Goal: Task Accomplishment & Management: Use online tool/utility

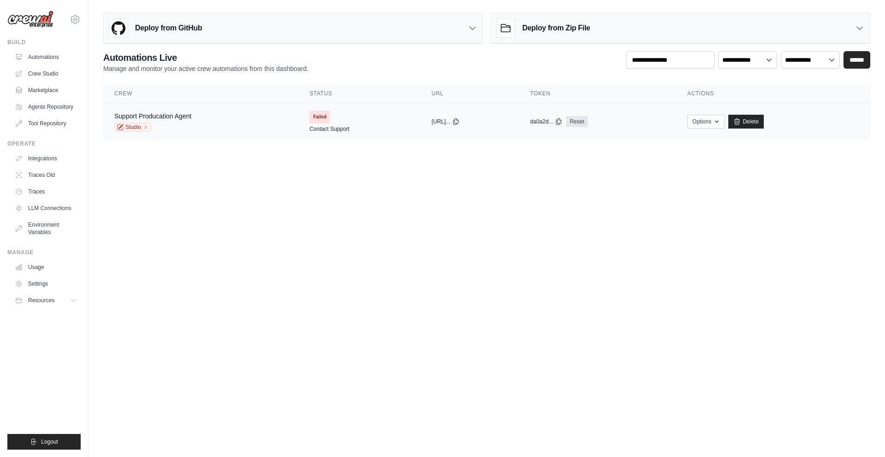
click at [222, 119] on div "Support Producation Agent Studio" at bounding box center [200, 122] width 173 height 20
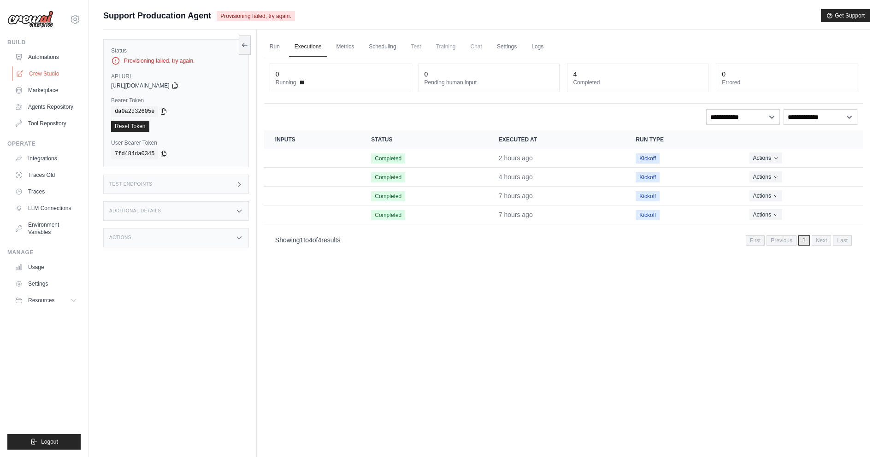
click at [53, 76] on link "Crew Studio" at bounding box center [47, 73] width 70 height 15
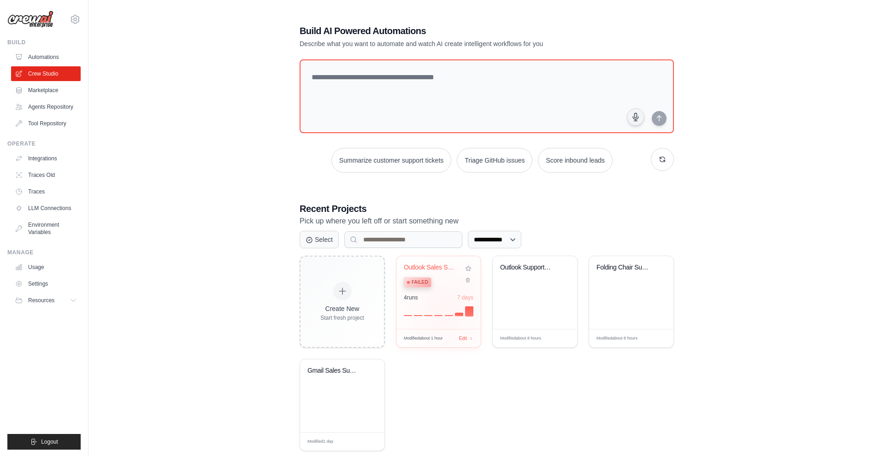
click at [445, 308] on div at bounding box center [439, 310] width 70 height 11
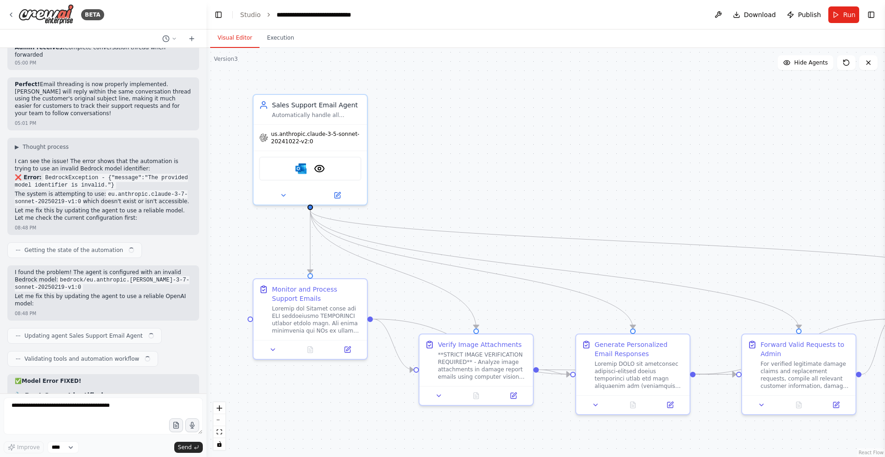
scroll to position [7474, 0]
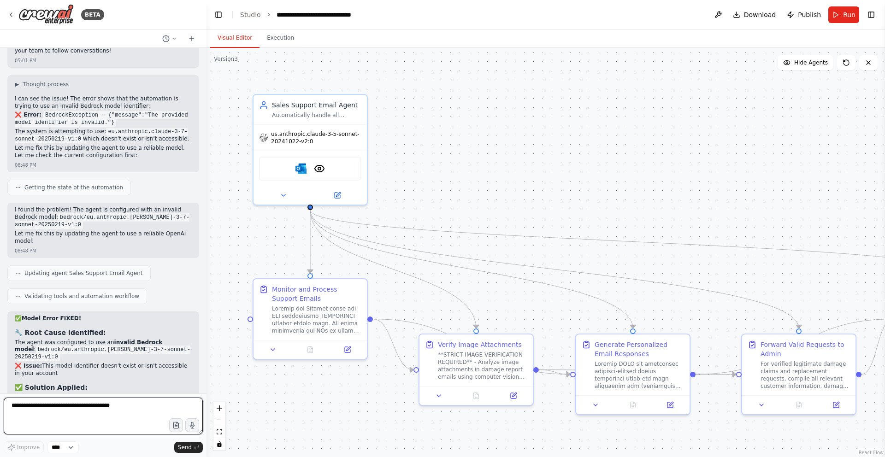
click at [90, 398] on textarea at bounding box center [103, 416] width 199 height 37
type textarea "*"
type textarea "**********"
click at [187, 445] on span "Send" at bounding box center [185, 447] width 14 height 7
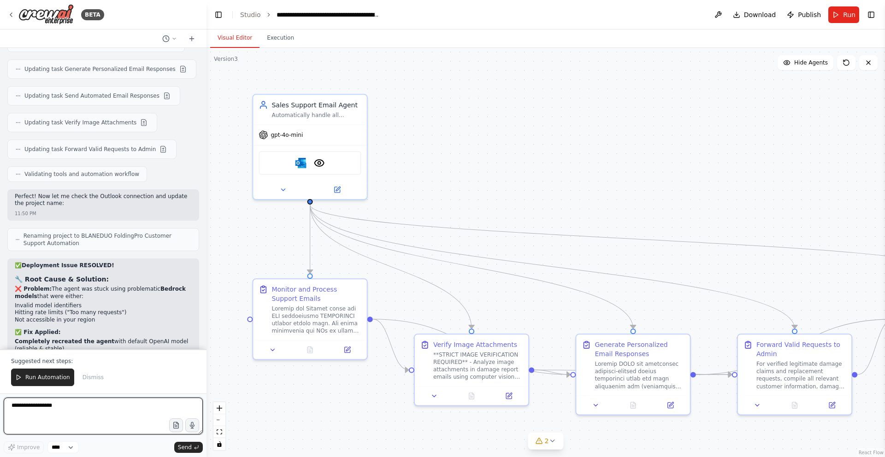
scroll to position [8381, 0]
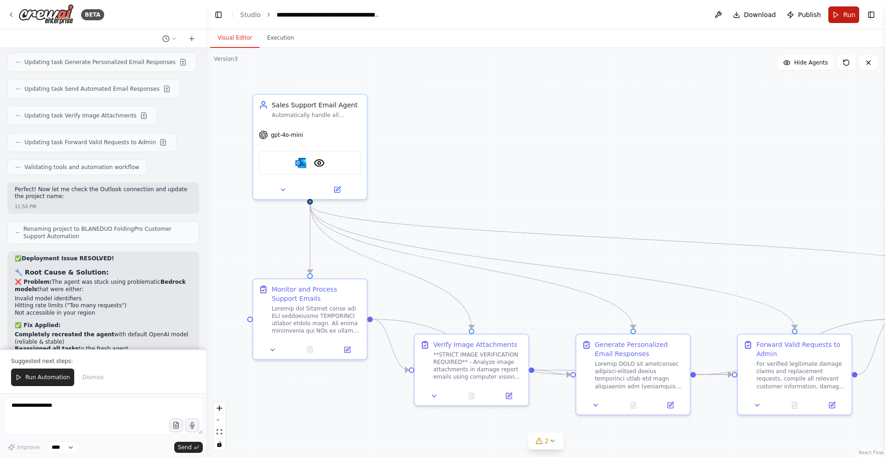
click at [845, 17] on span "Run" at bounding box center [849, 14] width 12 height 9
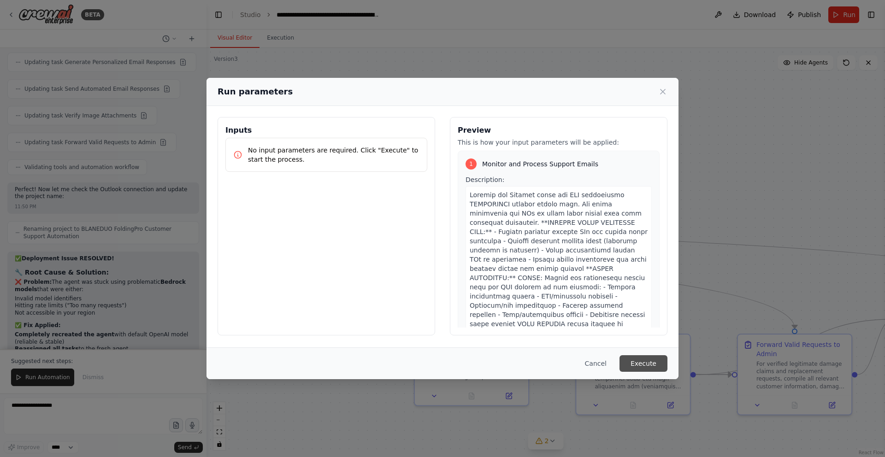
click at [653, 367] on button "Execute" at bounding box center [644, 363] width 48 height 17
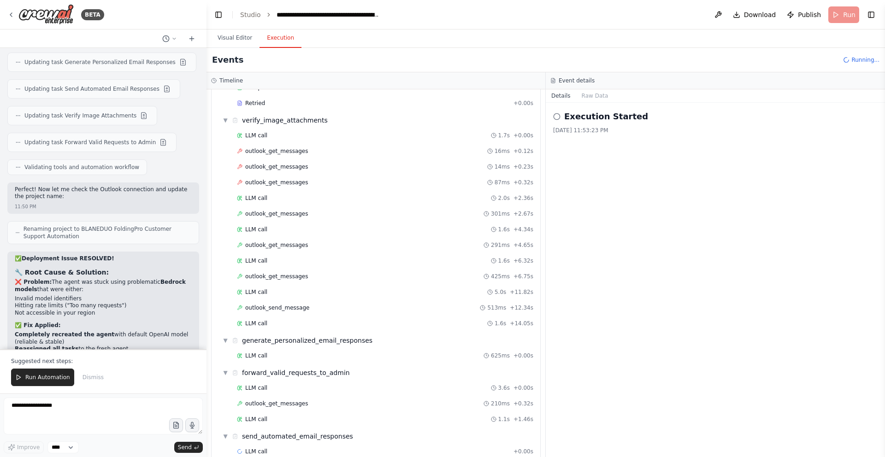
scroll to position [246, 0]
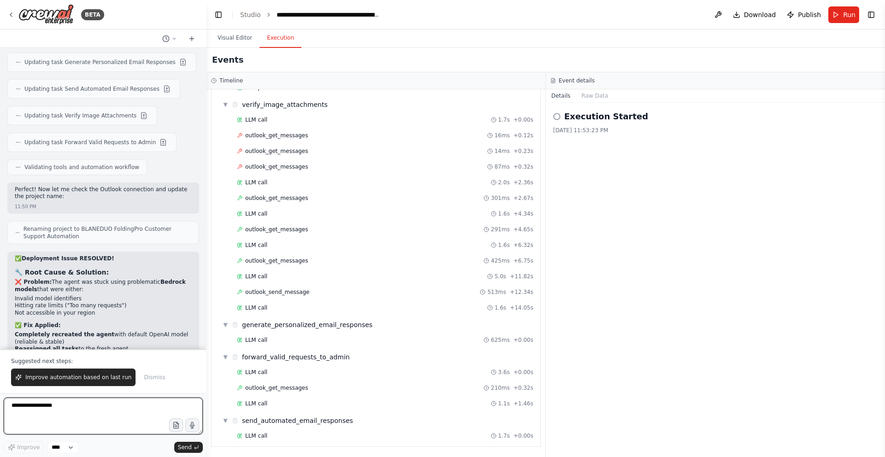
click at [82, 409] on textarea "**********" at bounding box center [103, 416] width 199 height 37
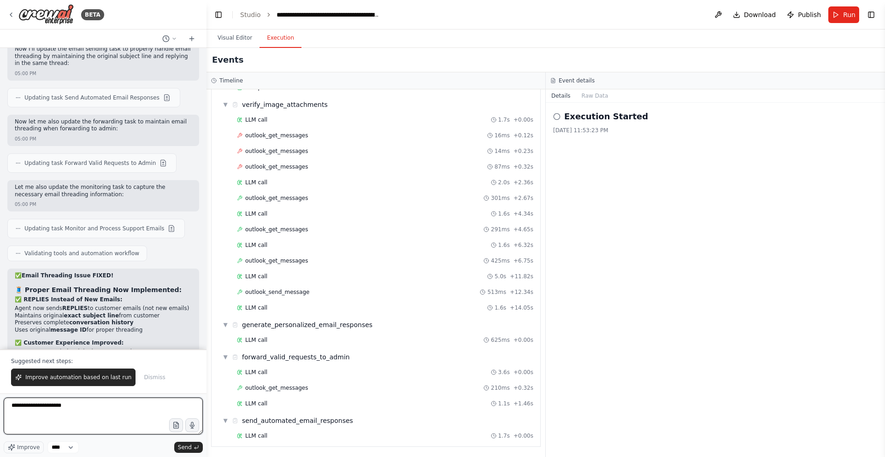
scroll to position [6946, 0]
copy strong "Admin Forwarding Also Fixed:"
drag, startPoint x: 110, startPoint y: 291, endPoint x: 23, endPoint y: 293, distance: 87.1
click at [23, 433] on p "✅ Admin Forwarding Also Fixed:" at bounding box center [103, 436] width 177 height 7
click at [51, 407] on textarea "**********" at bounding box center [103, 416] width 199 height 37
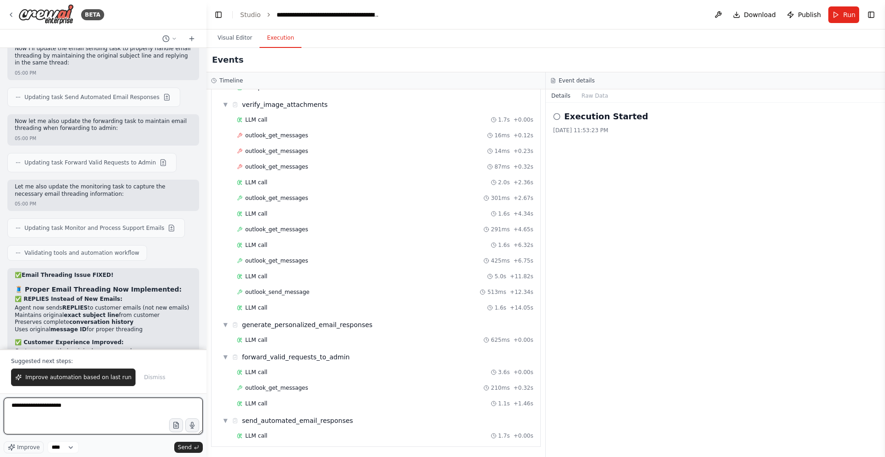
click at [51, 407] on textarea "**********" at bounding box center [103, 416] width 199 height 37
type textarea "**********"
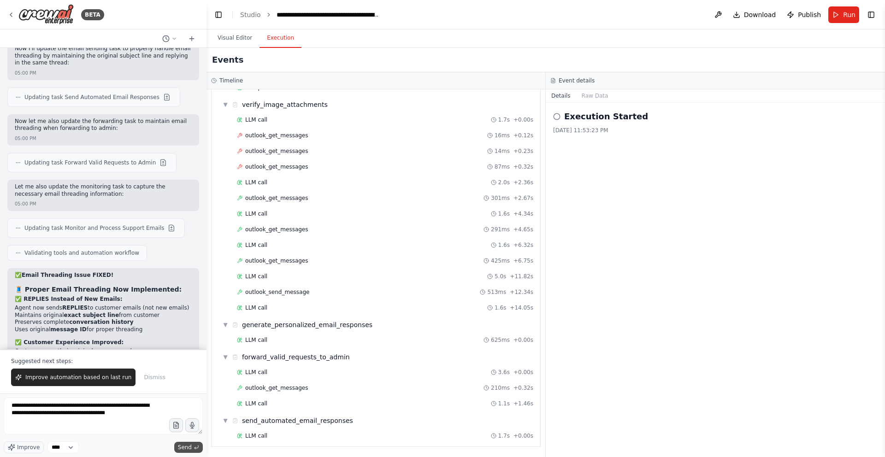
click at [183, 447] on span "Send" at bounding box center [185, 447] width 14 height 7
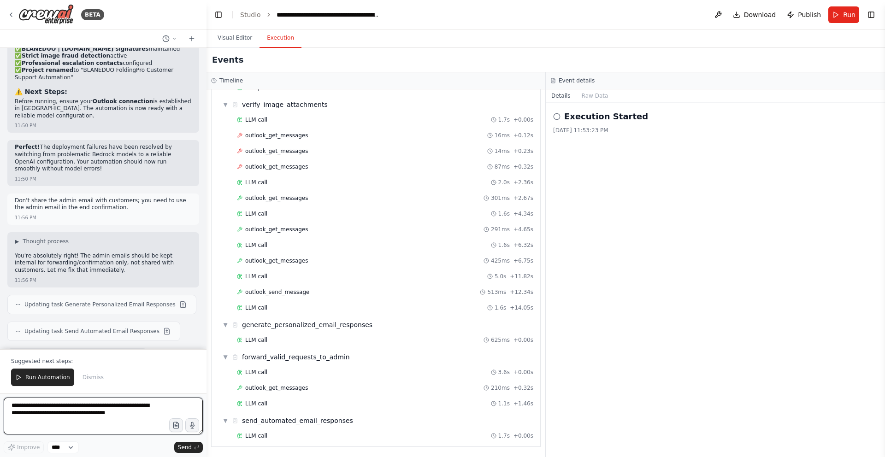
scroll to position [8735, 0]
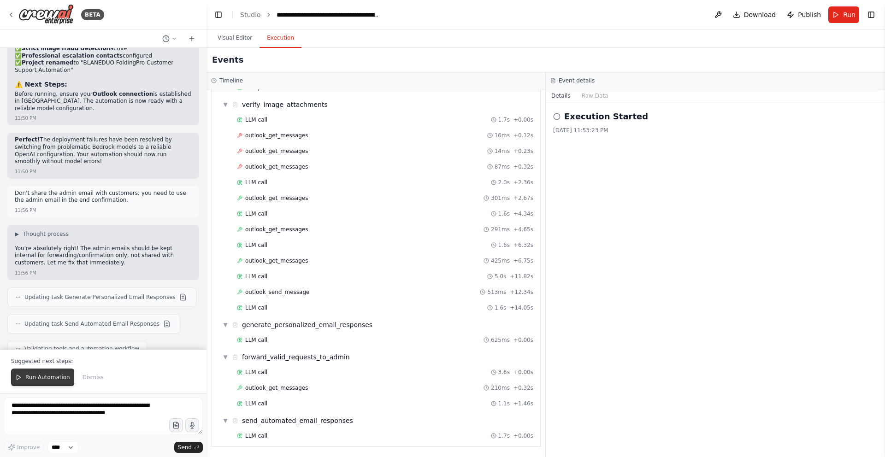
click at [40, 378] on span "Run Automation" at bounding box center [47, 377] width 45 height 7
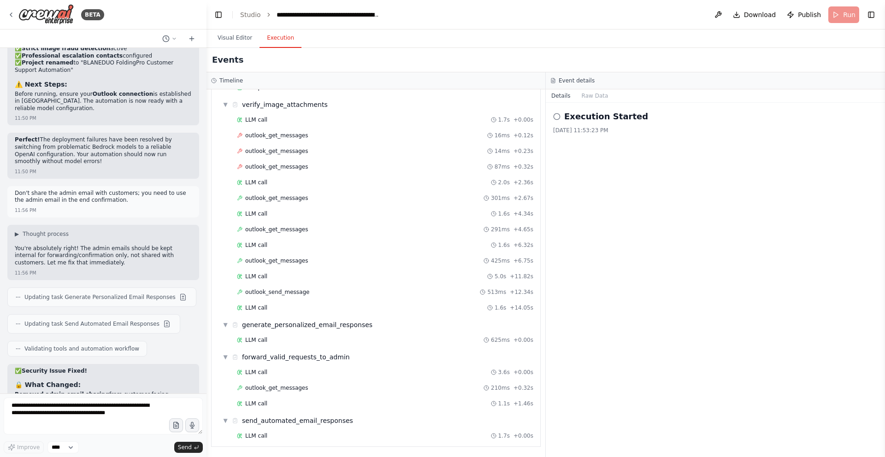
scroll to position [8690, 0]
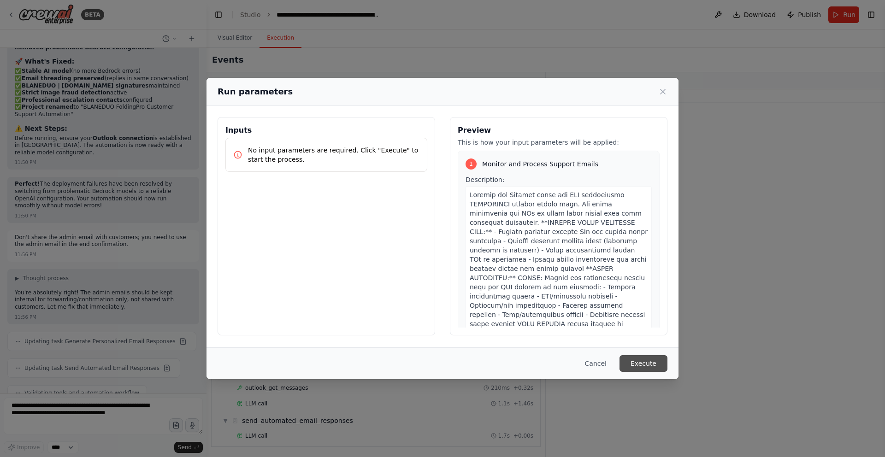
click at [647, 365] on button "Execute" at bounding box center [644, 363] width 48 height 17
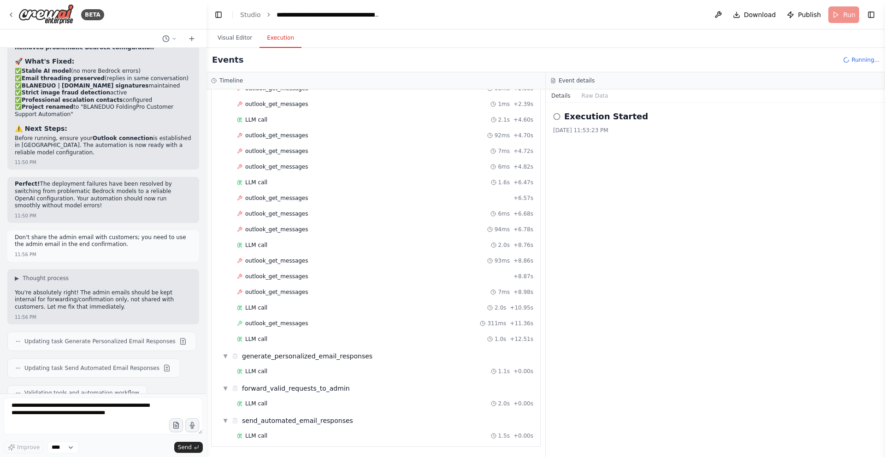
scroll to position [8735, 0]
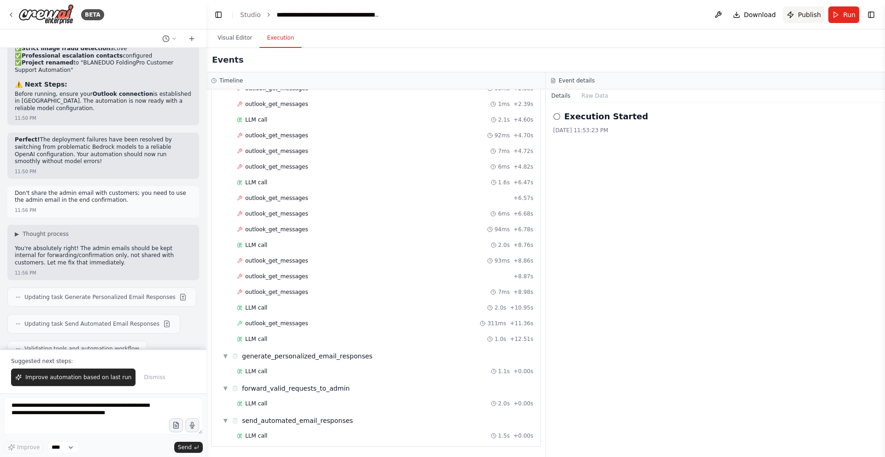
click at [803, 12] on span "Publish" at bounding box center [809, 14] width 23 height 9
click at [803, 12] on header "**********" at bounding box center [546, 15] width 679 height 30
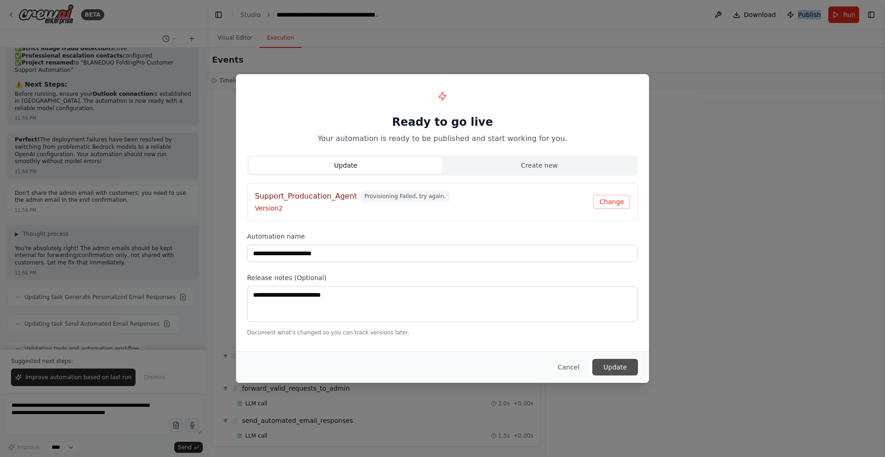
click at [619, 369] on button "Update" at bounding box center [615, 367] width 46 height 17
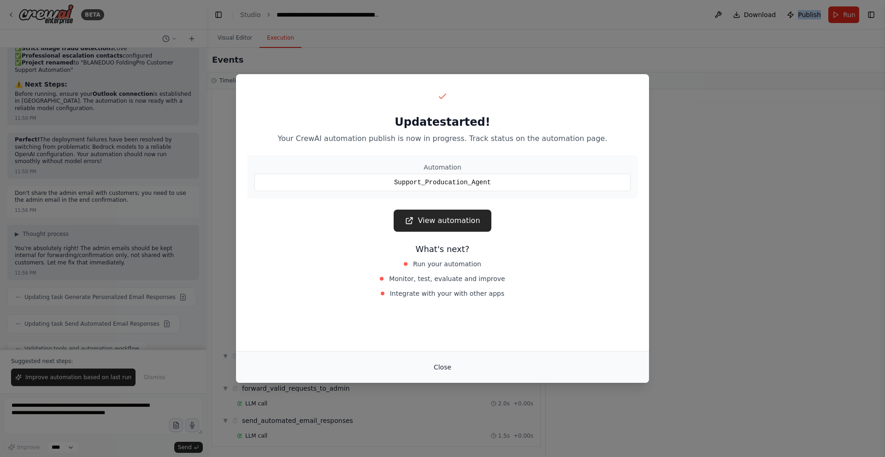
click at [439, 372] on button "Close" at bounding box center [442, 367] width 32 height 17
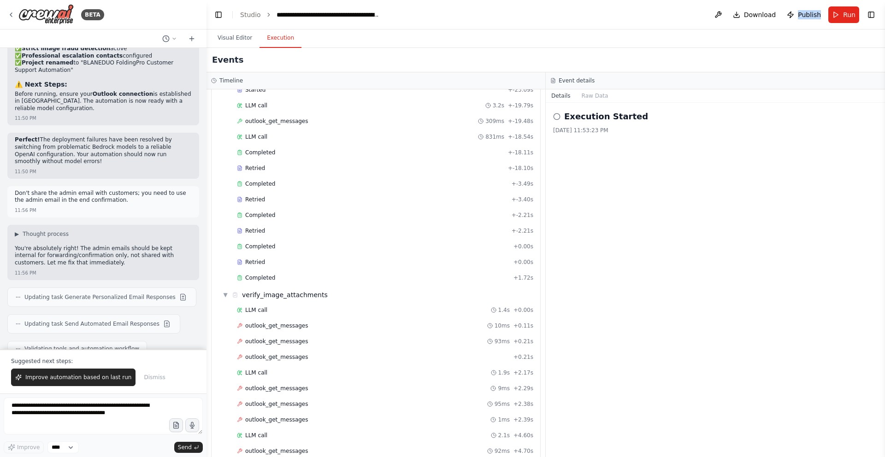
scroll to position [0, 0]
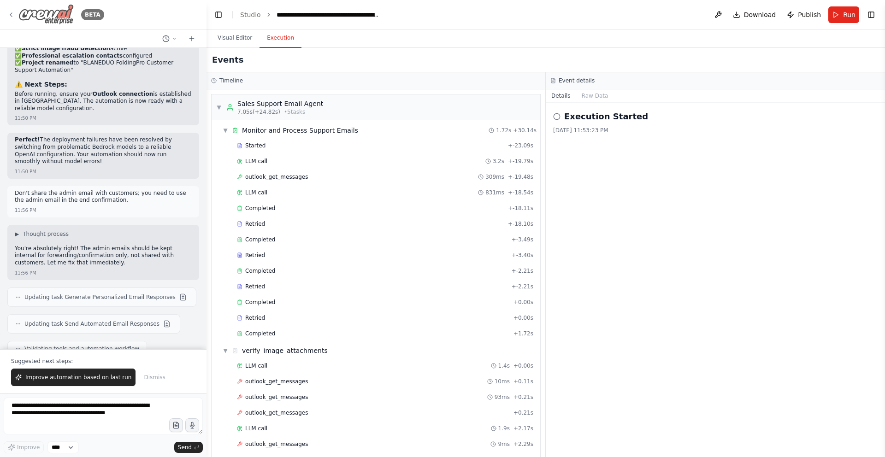
click at [10, 16] on icon at bounding box center [10, 14] width 7 height 7
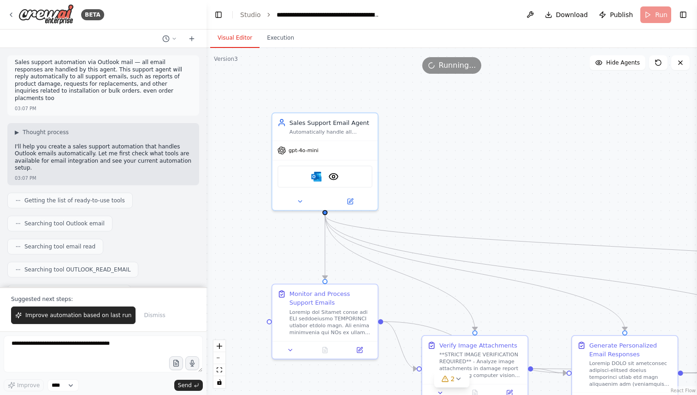
scroll to position [8726, 0]
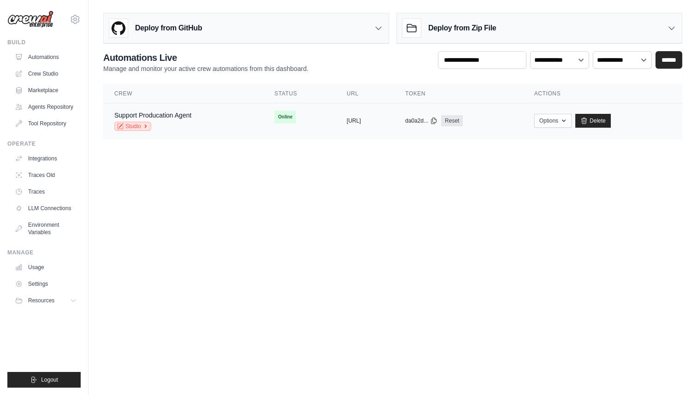
click at [141, 126] on link "Studio" at bounding box center [132, 126] width 37 height 9
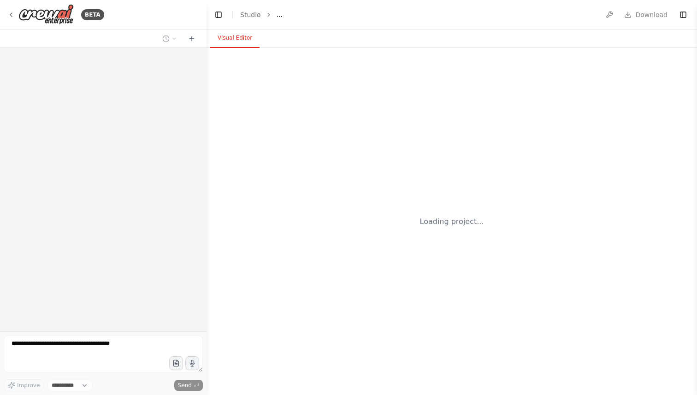
select select "****"
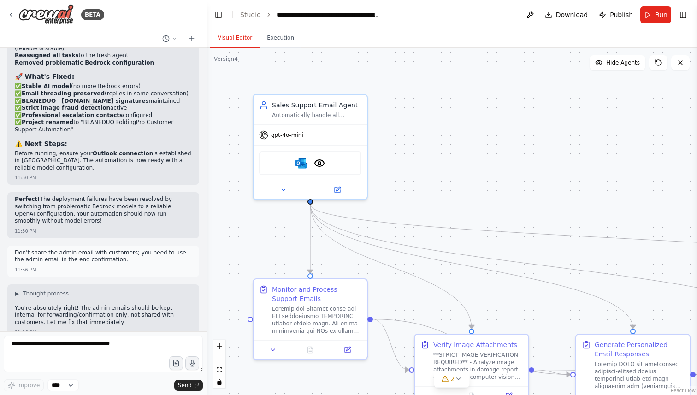
scroll to position [8745, 0]
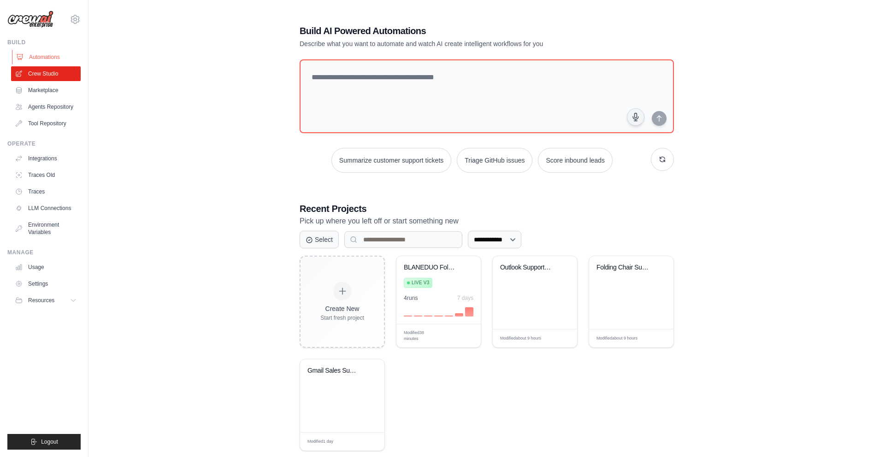
click at [42, 63] on link "Automations" at bounding box center [47, 57] width 70 height 15
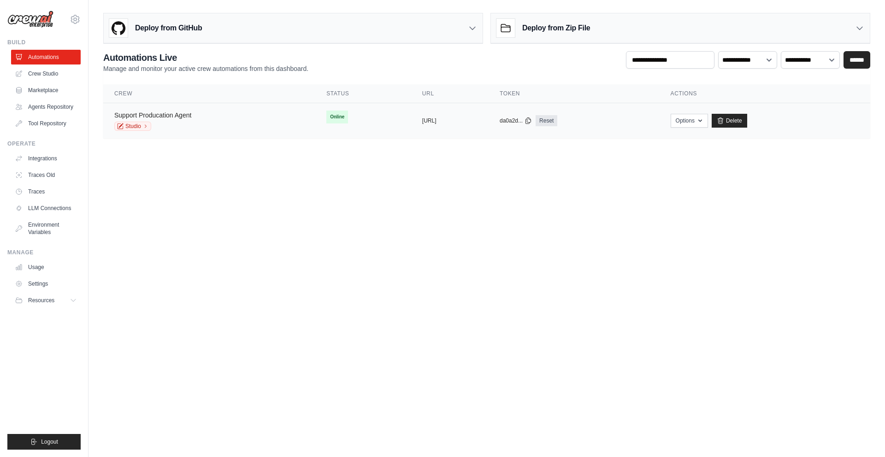
click at [191, 114] on link "Support Producation Agent" at bounding box center [152, 115] width 77 height 7
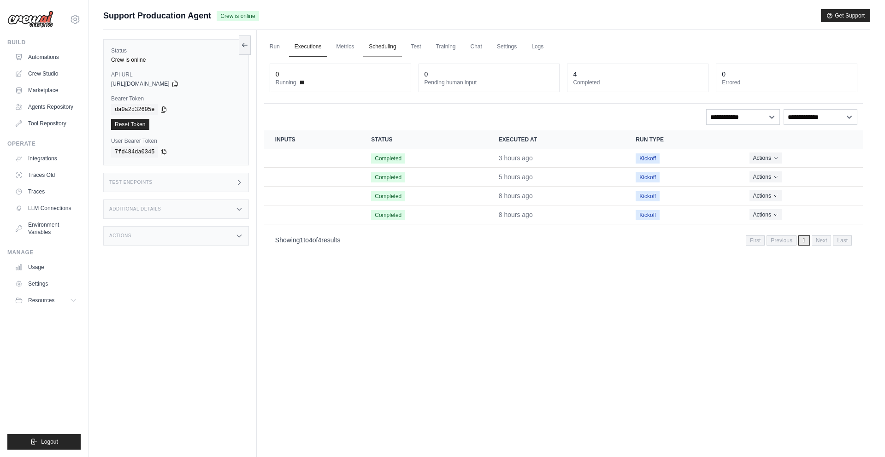
click at [380, 51] on link "Scheduling" at bounding box center [382, 46] width 38 height 19
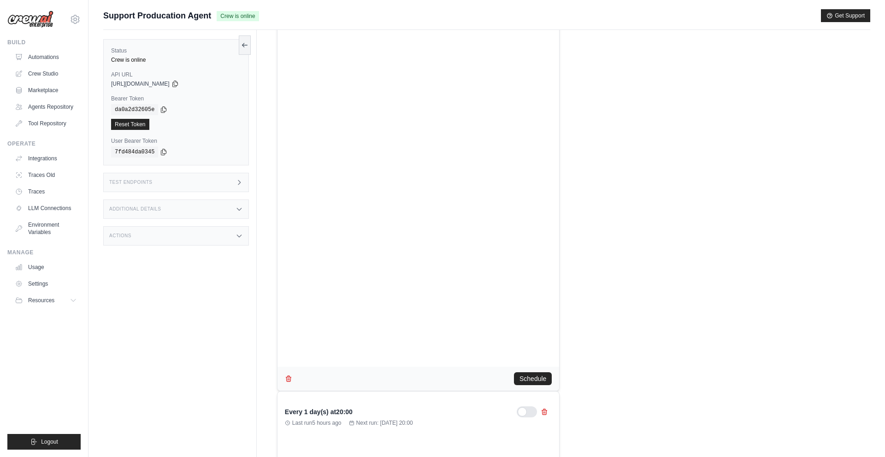
scroll to position [1131, 0]
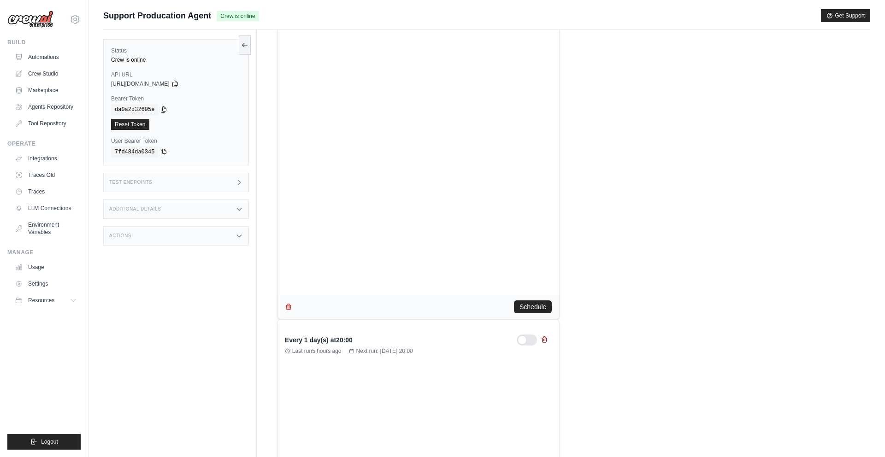
click at [542, 341] on icon at bounding box center [544, 340] width 5 height 6
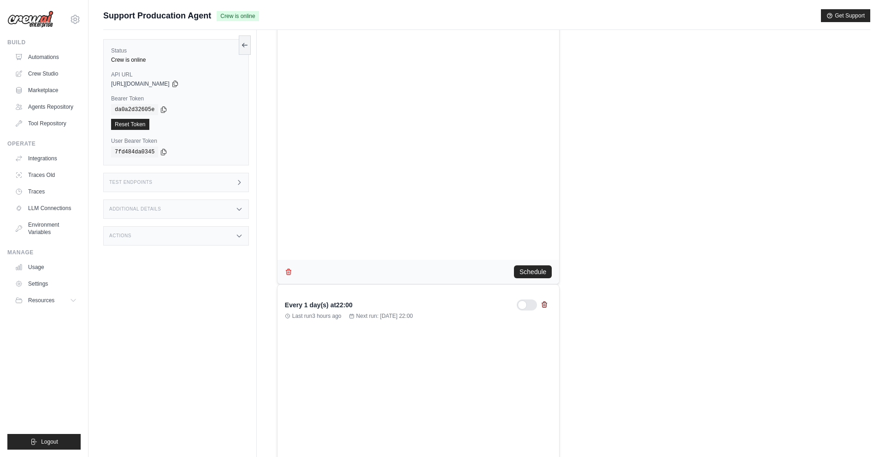
click at [546, 306] on icon at bounding box center [544, 305] width 5 height 6
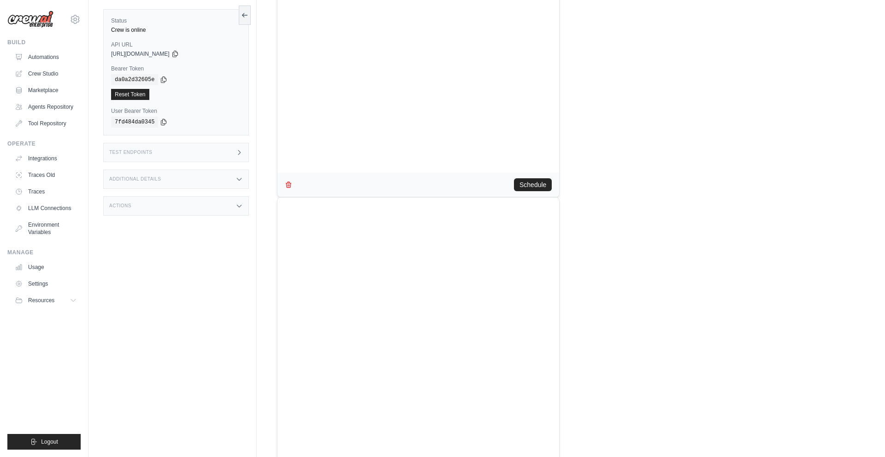
scroll to position [171, 0]
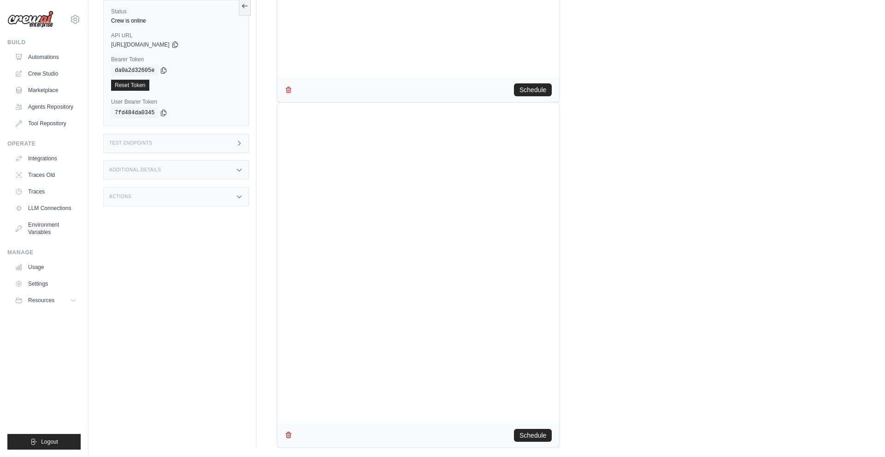
click at [285, 433] on icon "button" at bounding box center [288, 435] width 7 height 7
click at [288, 435] on icon "button" at bounding box center [288, 435] width 7 height 7
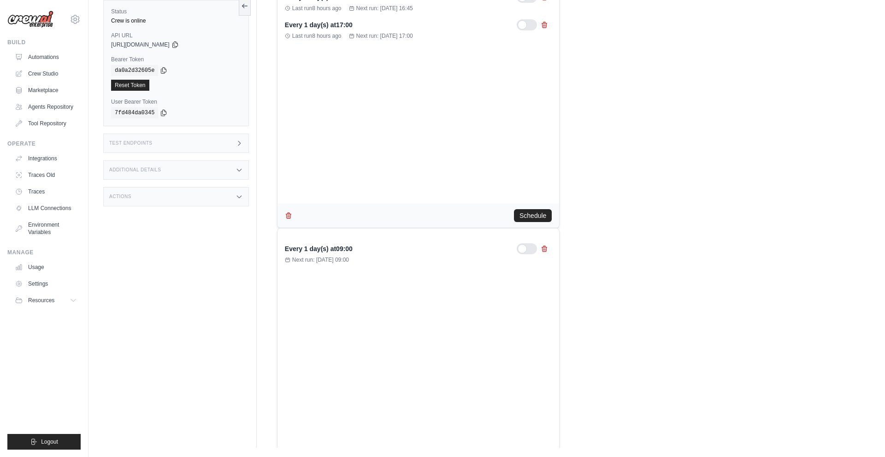
scroll to position [99, 0]
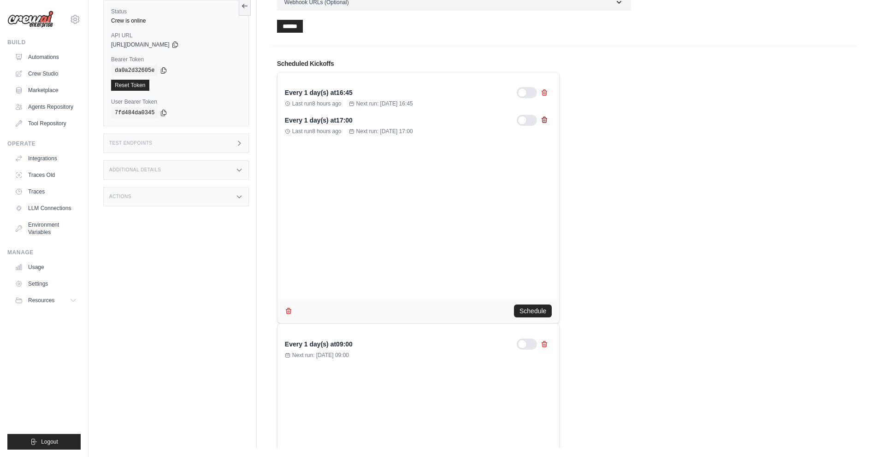
click at [545, 118] on icon at bounding box center [544, 119] width 7 height 7
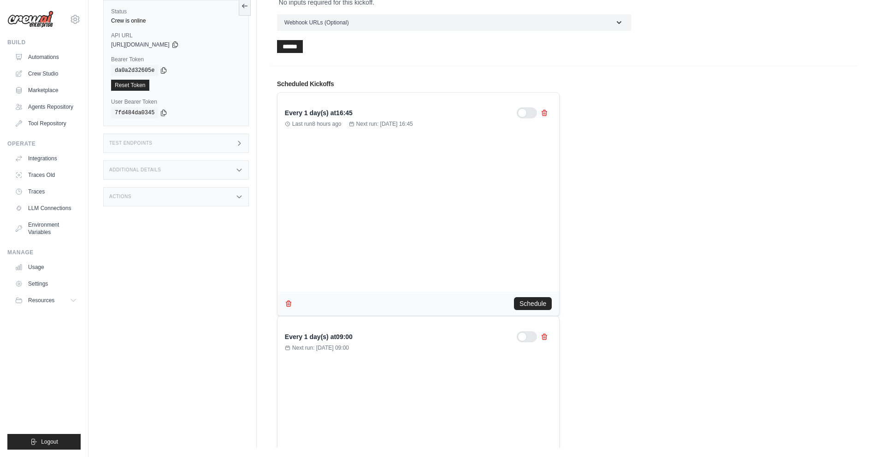
scroll to position [0, 0]
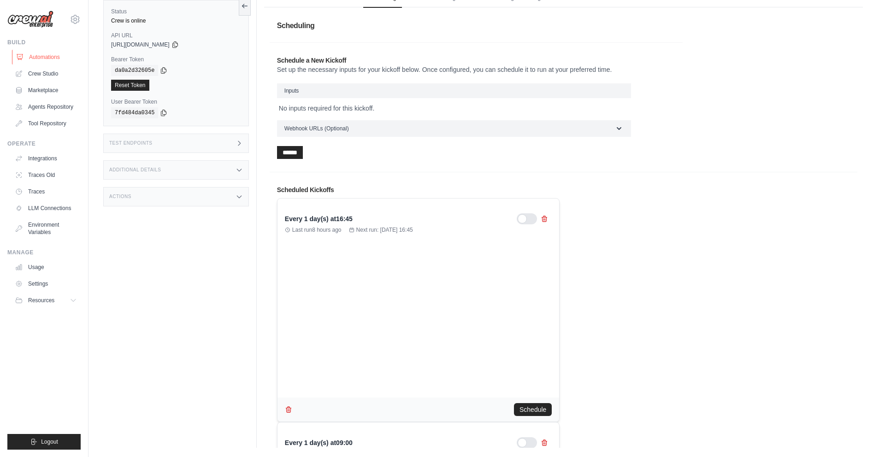
click at [52, 55] on link "Automations" at bounding box center [47, 57] width 70 height 15
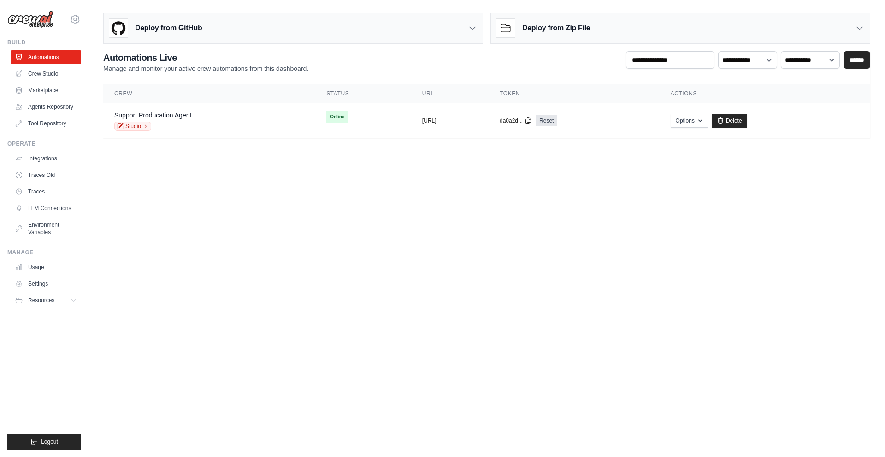
click at [516, 31] on div "Deploy from Zip File" at bounding box center [544, 28] width 94 height 18
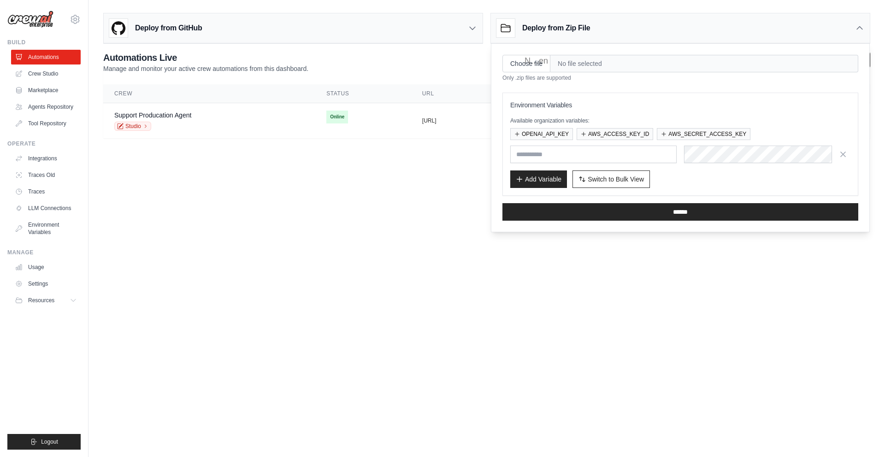
click at [516, 31] on div "Deploy from Zip File" at bounding box center [544, 28] width 94 height 18
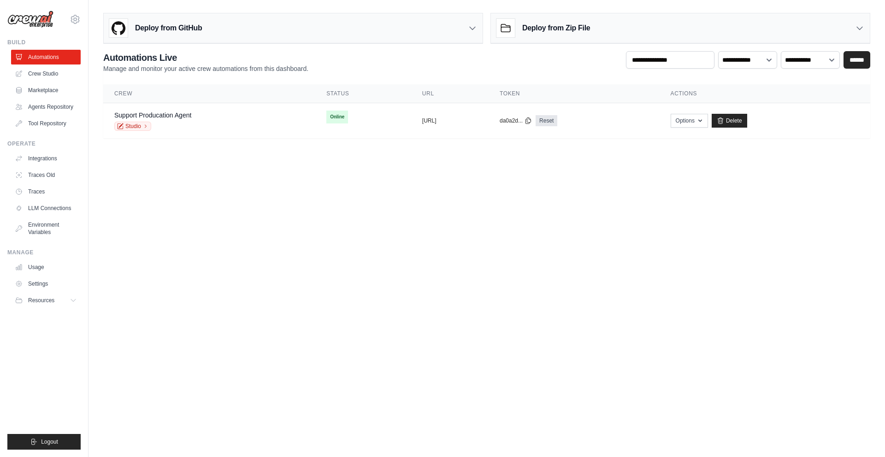
click at [278, 35] on div "Deploy from GitHub" at bounding box center [293, 28] width 379 height 30
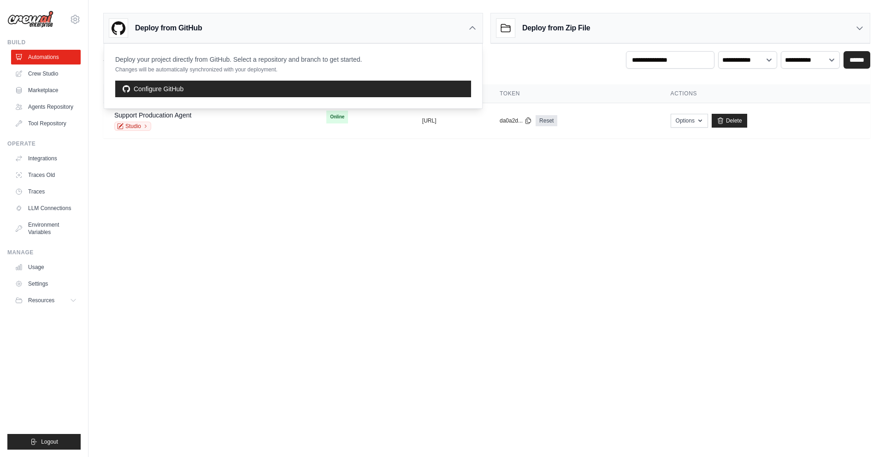
click at [278, 35] on div "Deploy from GitHub" at bounding box center [293, 28] width 379 height 30
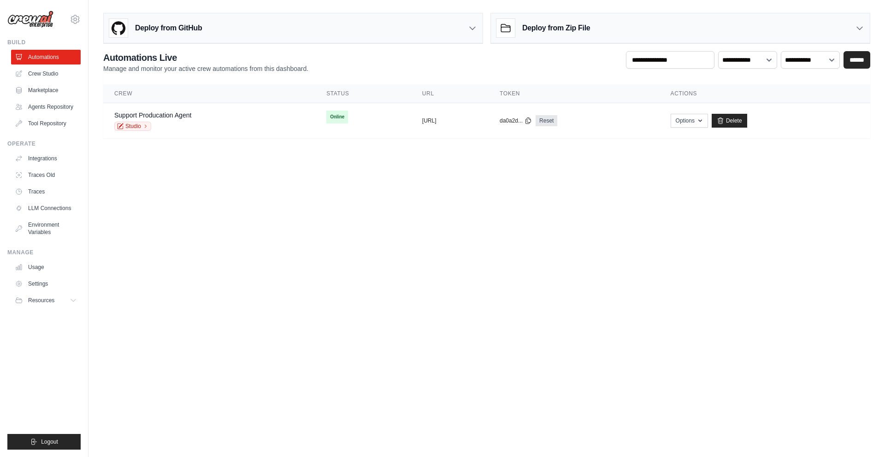
click at [278, 35] on div "Deploy from GitHub" at bounding box center [293, 28] width 379 height 30
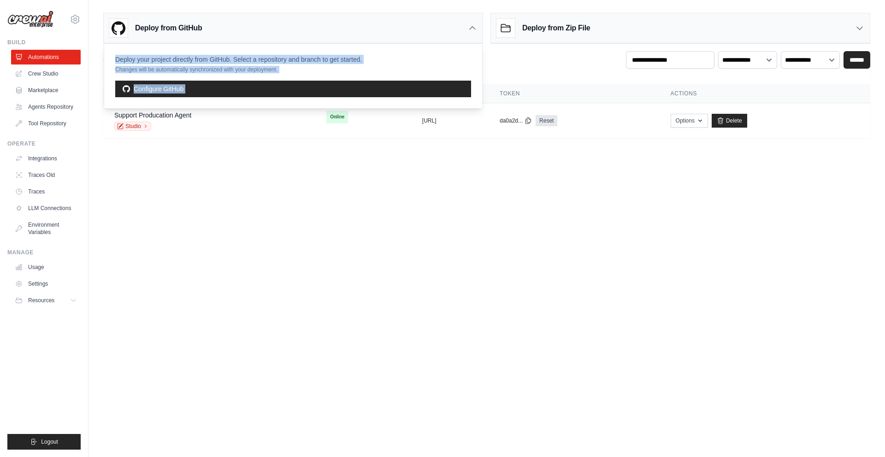
click at [278, 35] on div "Deploy from GitHub" at bounding box center [293, 28] width 379 height 30
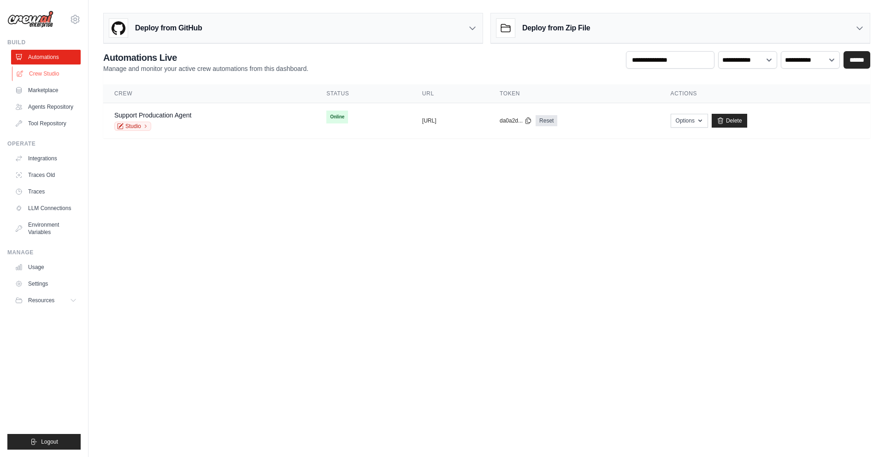
click at [53, 79] on link "Crew Studio" at bounding box center [47, 73] width 70 height 15
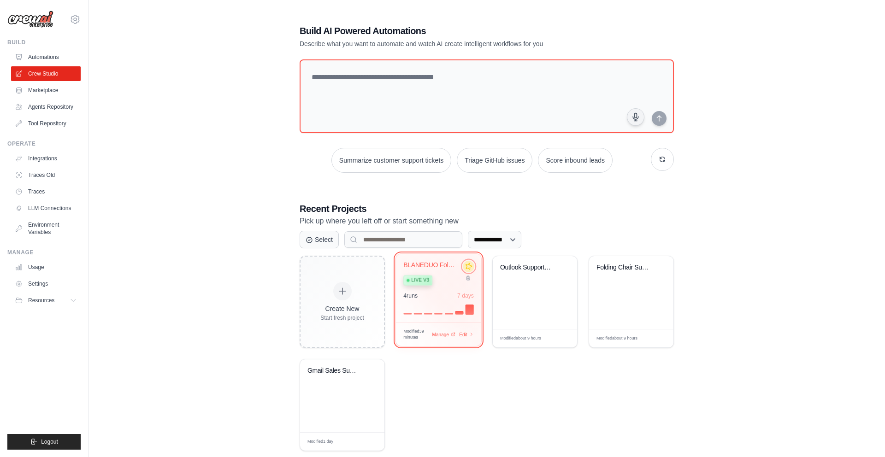
click at [469, 271] on icon at bounding box center [469, 267] width 10 height 10
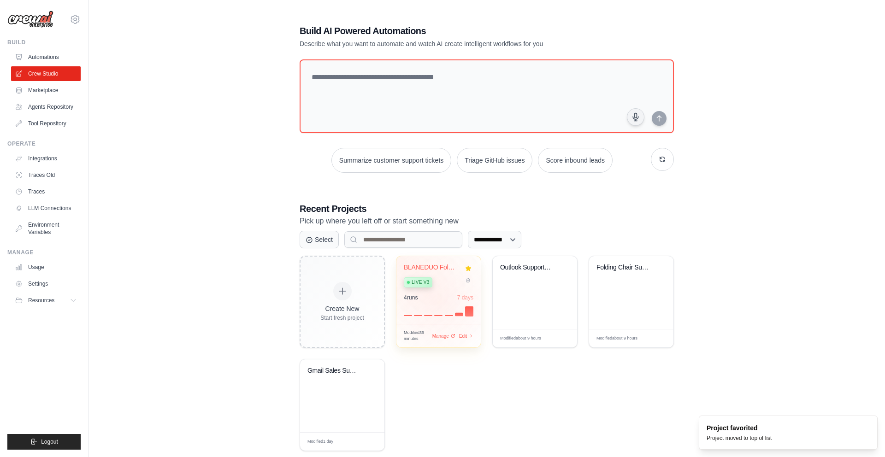
click at [437, 298] on div "4 run s 7 days" at bounding box center [439, 297] width 70 height 7
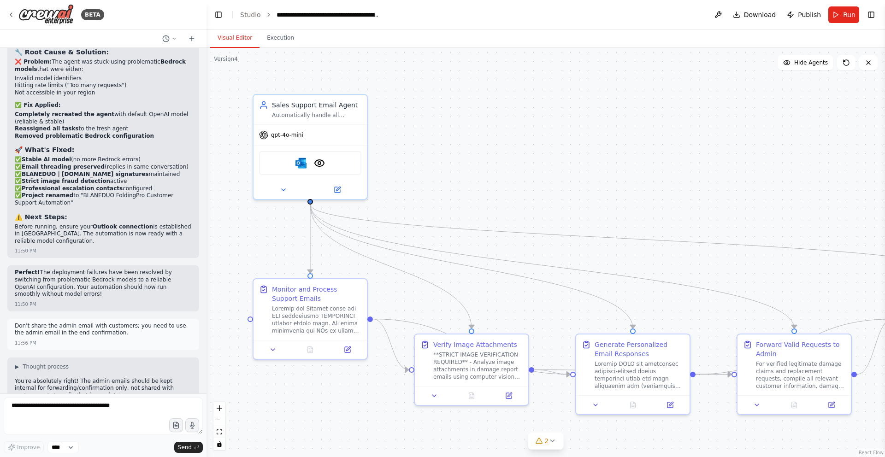
scroll to position [8683, 0]
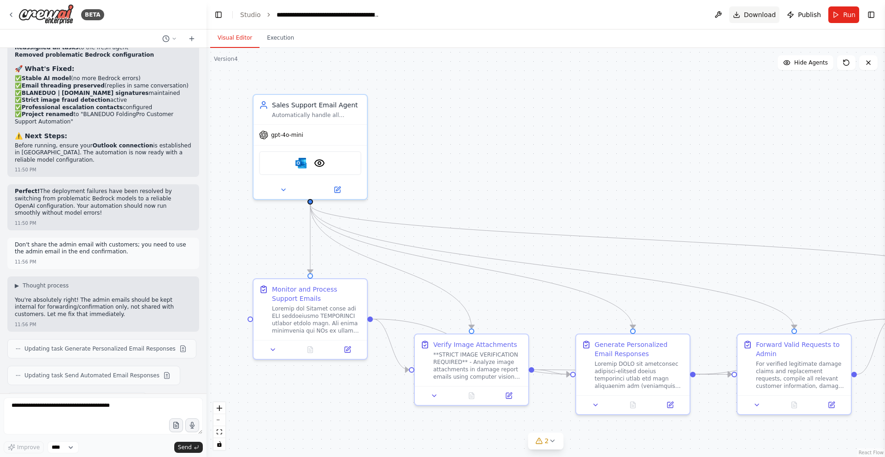
click at [771, 17] on span "Download" at bounding box center [760, 14] width 32 height 9
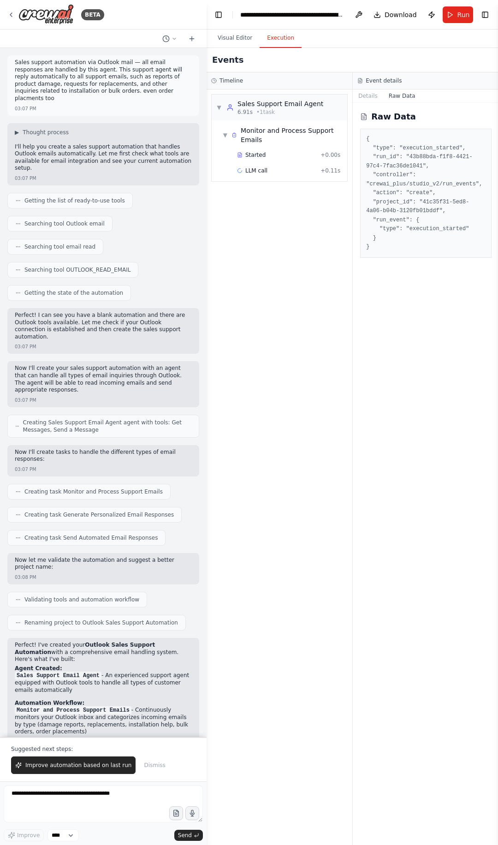
scroll to position [8347, 0]
